Goal: Navigation & Orientation: Find specific page/section

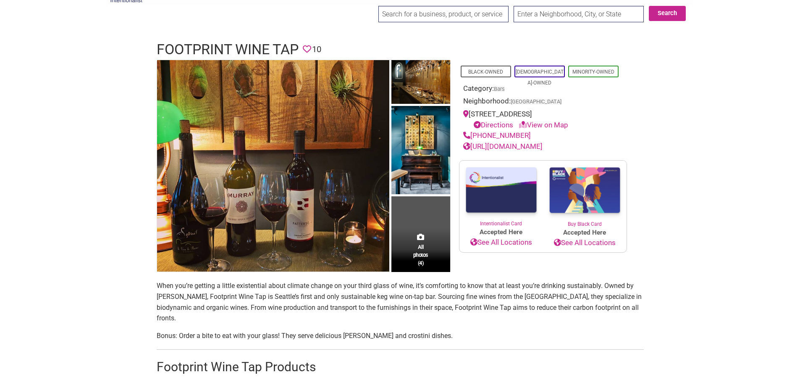
scroll to position [42, 0]
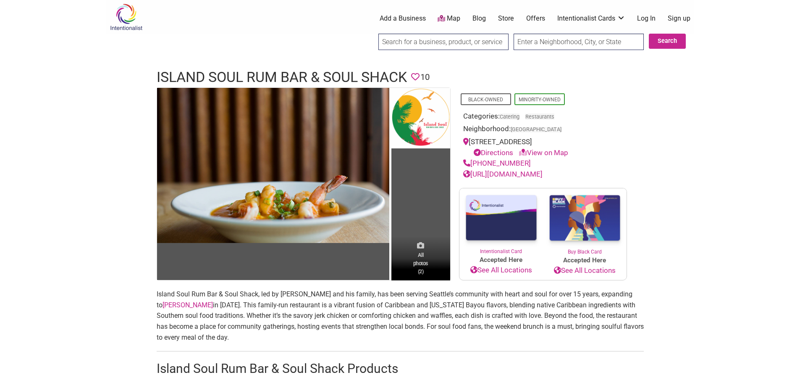
click at [421, 247] on icon at bounding box center [420, 244] width 7 height 7
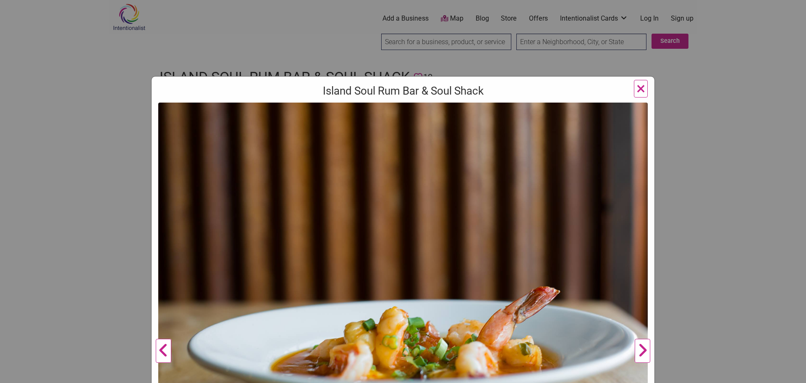
click at [642, 352] on button "Next" at bounding box center [642, 350] width 23 height 496
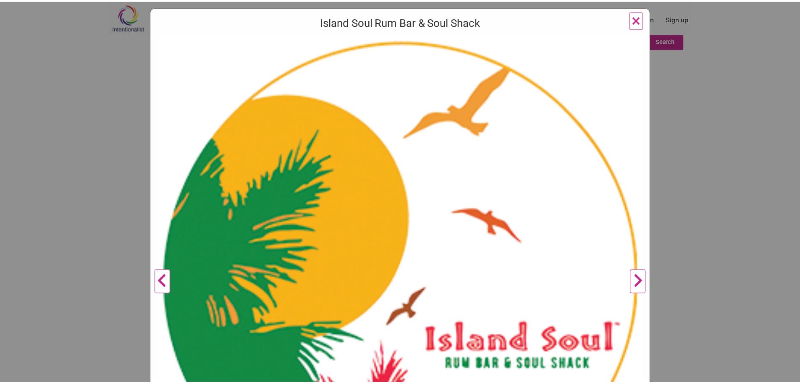
scroll to position [42, 0]
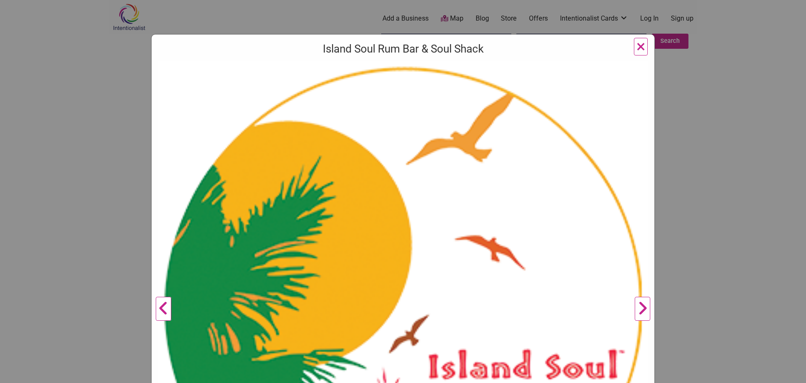
click at [696, 212] on div "Island Soul Rum Bar & Soul Shack Previous Habañero prawns Next 1 2 ×" at bounding box center [403, 191] width 806 height 383
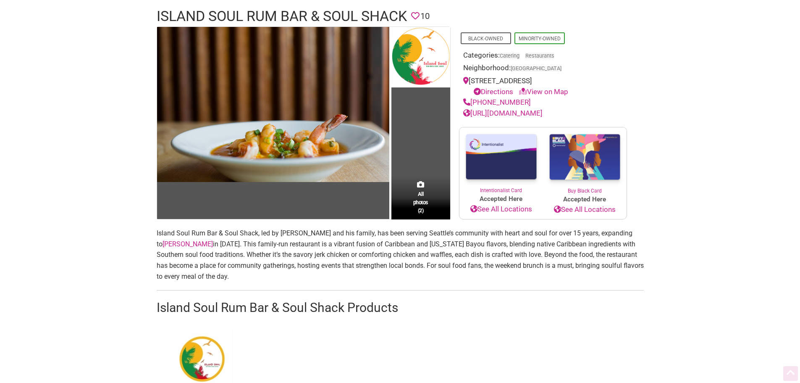
scroll to position [84, 0]
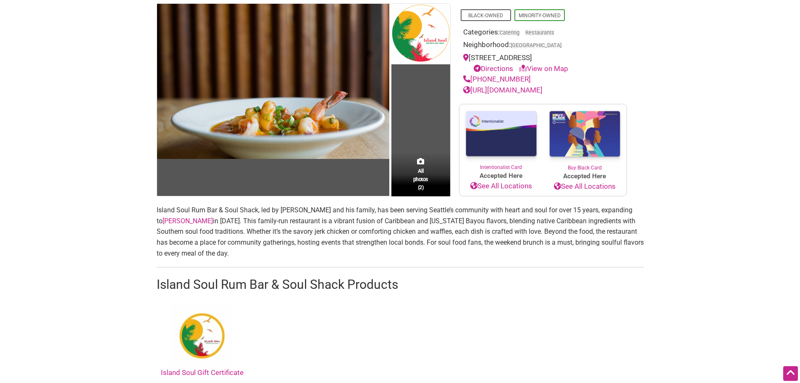
click at [543, 89] on link "[URL][DOMAIN_NAME]" at bounding box center [502, 90] width 79 height 8
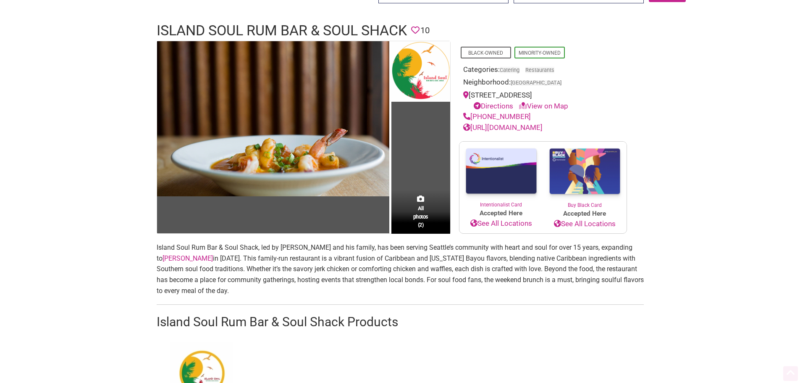
scroll to position [0, 0]
